Goal: Check status: Check status

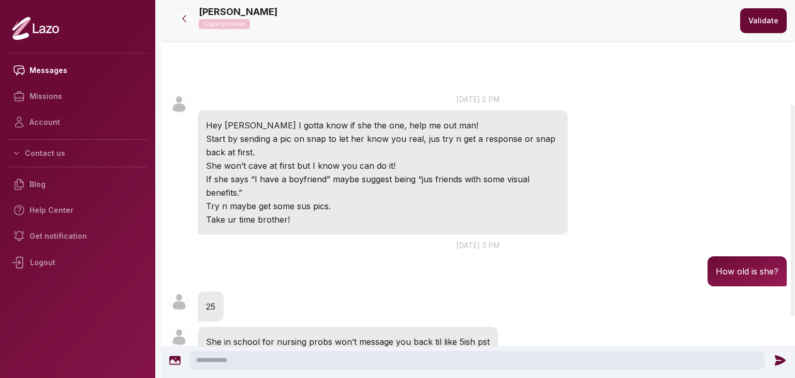
scroll to position [186, 0]
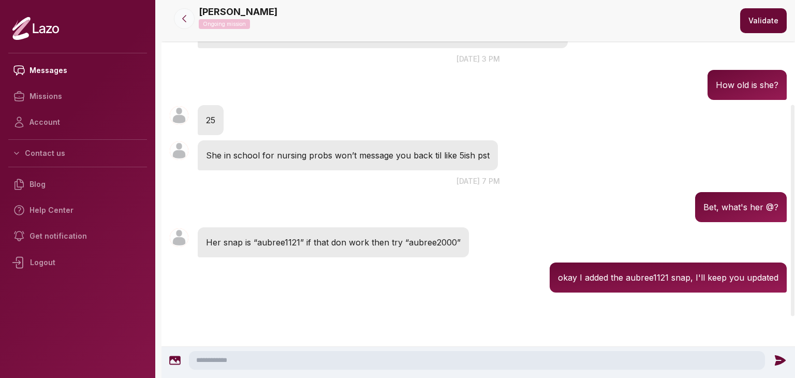
click at [182, 19] on icon at bounding box center [184, 18] width 10 height 10
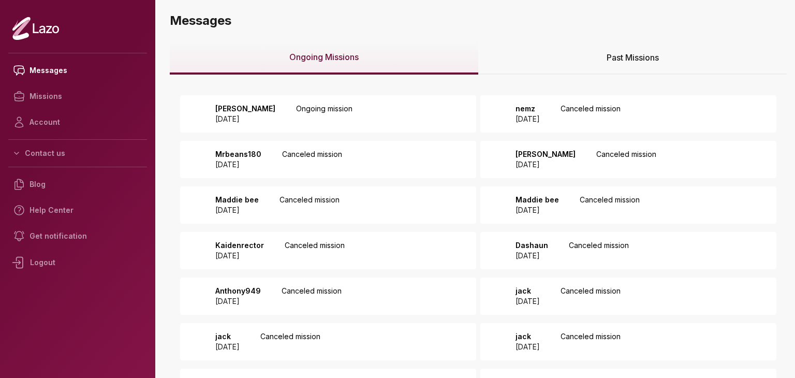
click at [385, 124] on div "Drew Burner 2025 October 13 Ongoing mission" at bounding box center [328, 113] width 296 height 37
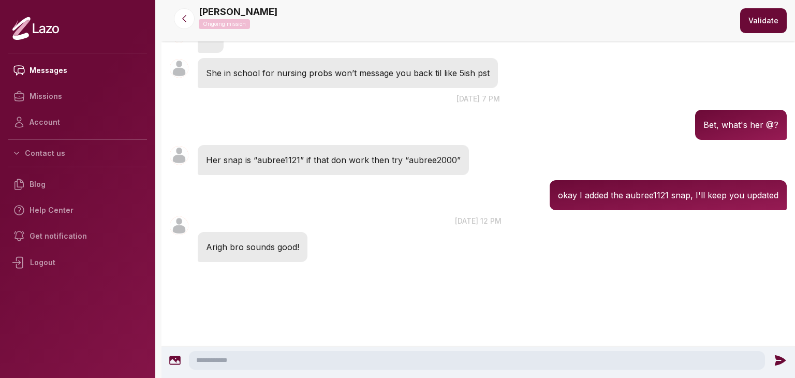
scroll to position [238, 0]
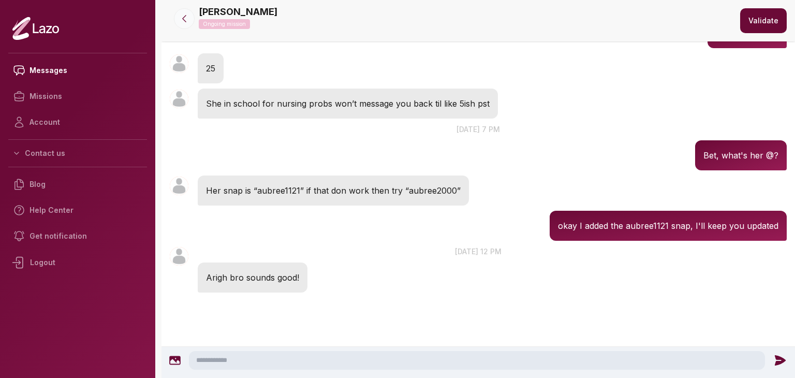
click at [190, 19] on button at bounding box center [184, 18] width 21 height 21
